Goal: Find specific page/section: Find specific page/section

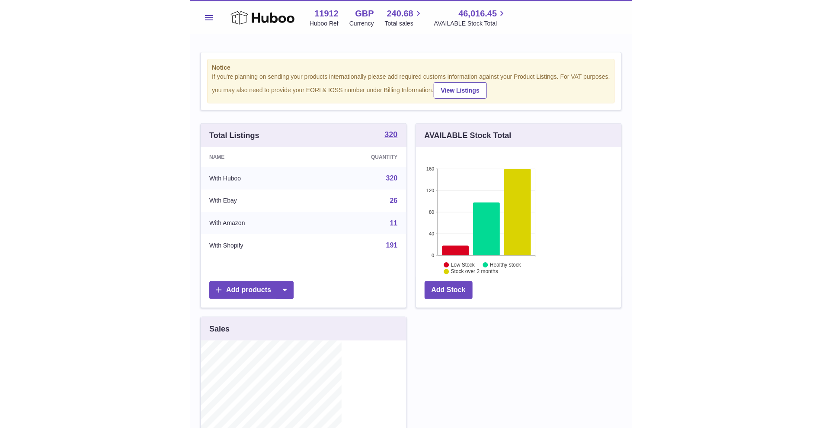
scroll to position [135, 215]
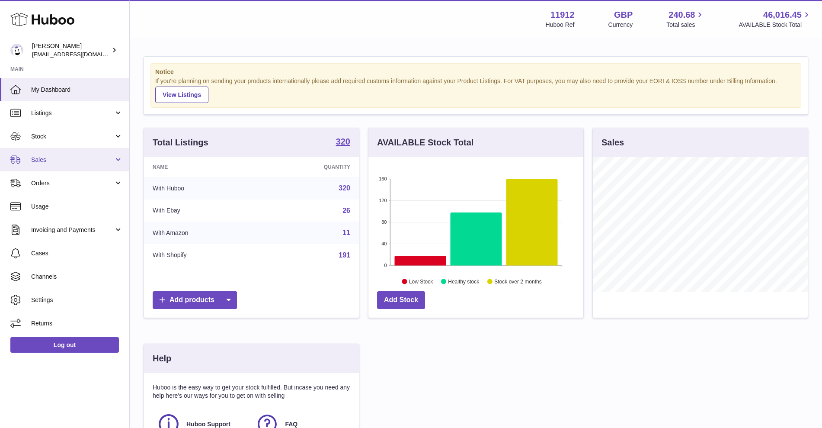
click at [61, 167] on link "Sales" at bounding box center [64, 159] width 129 height 23
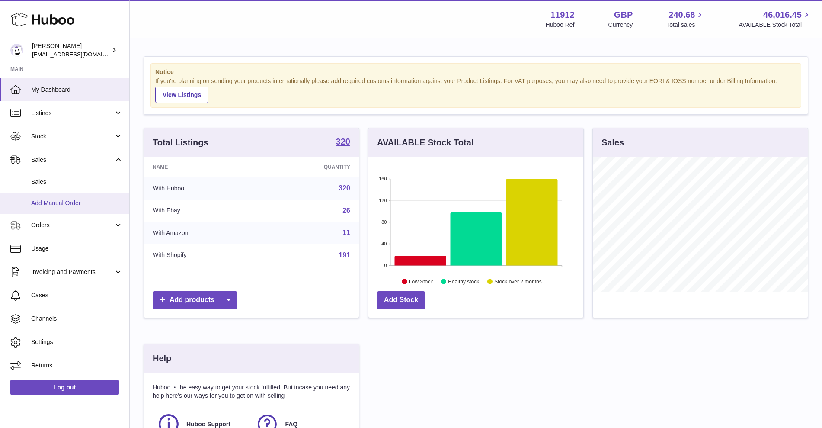
click at [51, 193] on link "Add Manual Order" at bounding box center [64, 202] width 129 height 21
click at [55, 185] on span "Sales" at bounding box center [77, 182] width 92 height 8
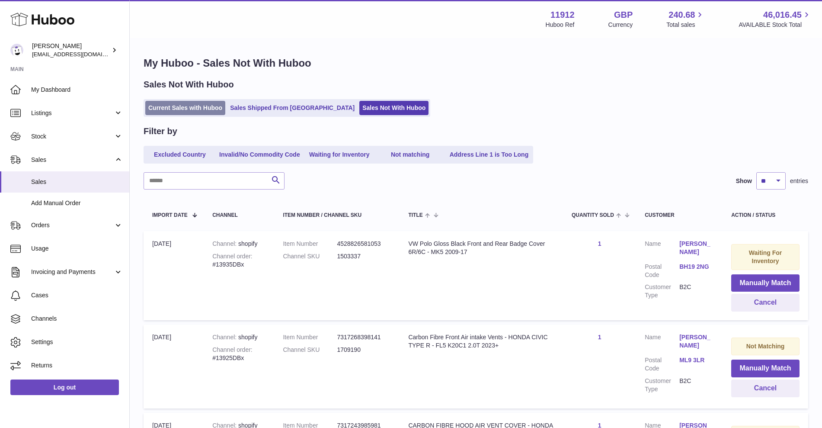
click at [194, 109] on link "Current Sales with Huboo" at bounding box center [185, 108] width 80 height 14
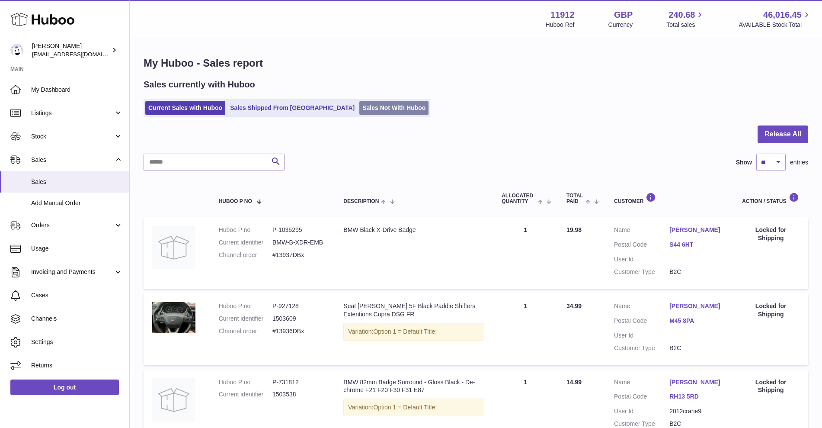
click at [359, 111] on link "Sales Not With Huboo" at bounding box center [393, 108] width 69 height 14
